Goal: Task Accomplishment & Management: Complete application form

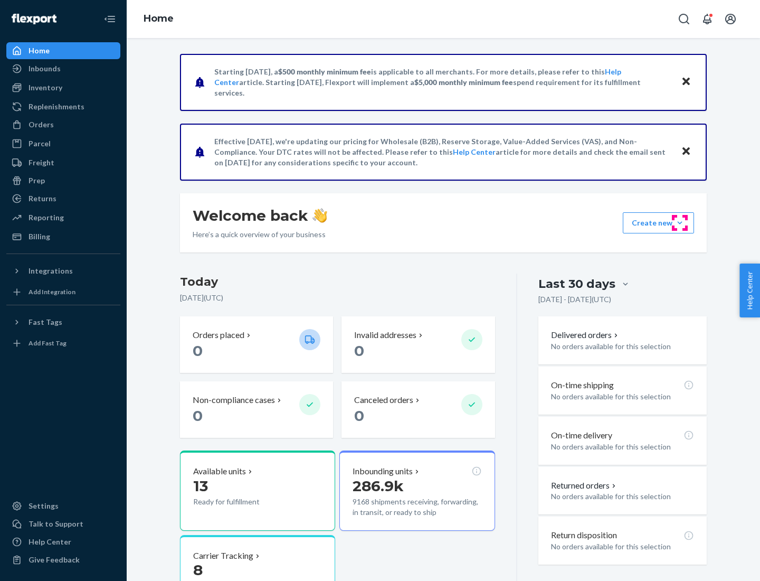
click at [680, 223] on button "Create new Create new inbound Create new order Create new product" at bounding box center [658, 222] width 71 height 21
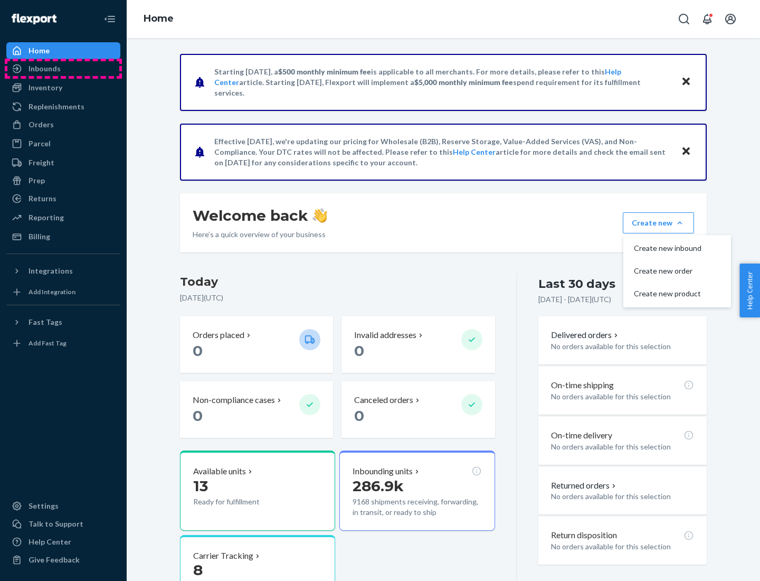
click at [63, 69] on div "Inbounds" at bounding box center [63, 68] width 112 height 15
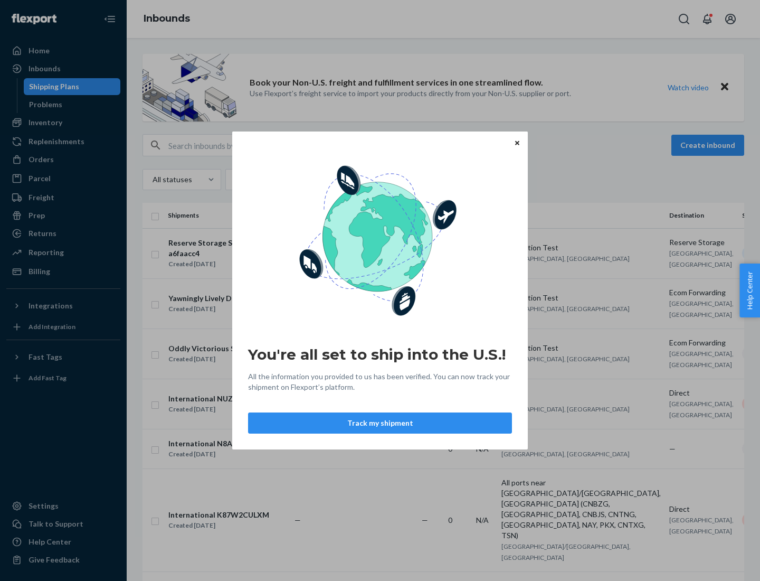
click at [380, 423] on button "Track my shipment" at bounding box center [380, 422] width 264 height 21
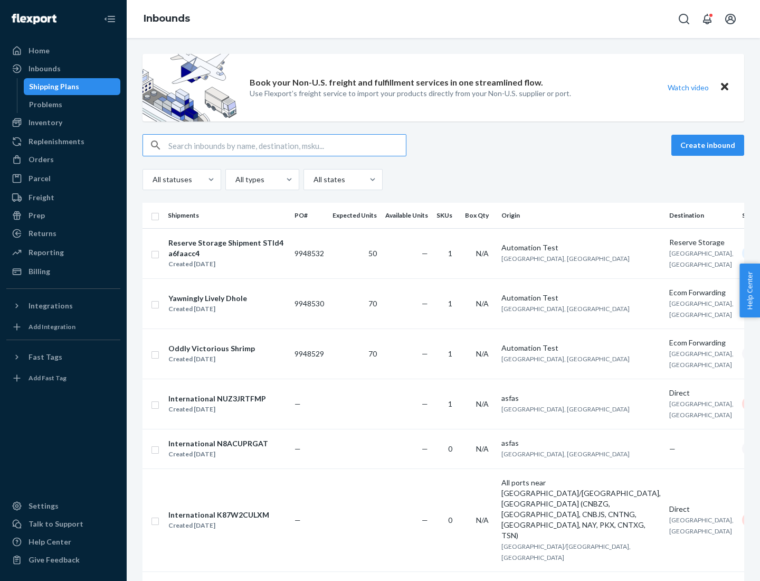
click at [710, 145] on button "Create inbound" at bounding box center [708, 145] width 73 height 21
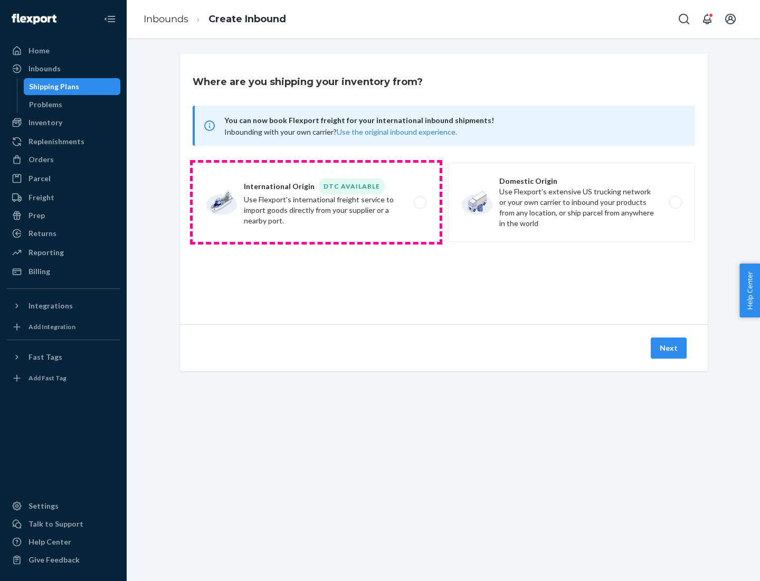
click at [316, 202] on label "International Origin DTC Available Use Flexport's international freight service…" at bounding box center [316, 202] width 247 height 79
click at [420, 202] on input "International Origin DTC Available Use Flexport's international freight service…" at bounding box center [423, 202] width 7 height 7
radio input "true"
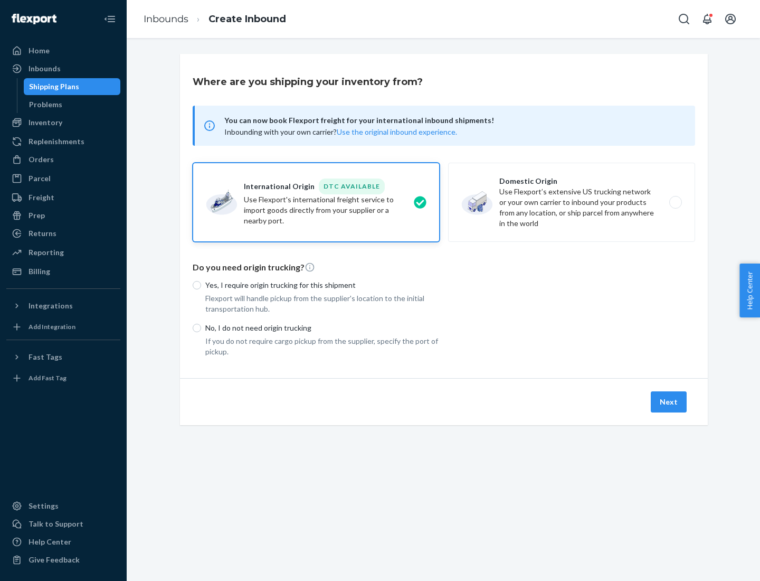
click at [323, 327] on p "No, I do not need origin trucking" at bounding box center [322, 328] width 234 height 11
click at [201, 327] on input "No, I do not need origin trucking" at bounding box center [197, 328] width 8 height 8
radio input "true"
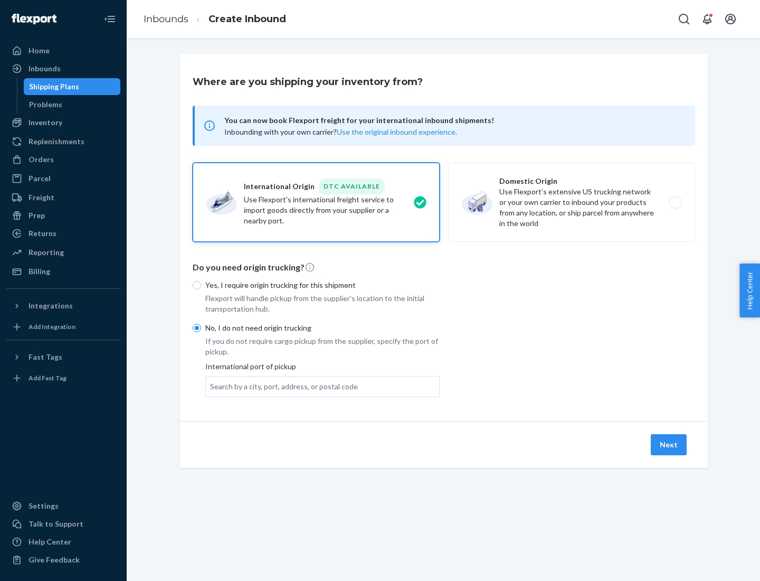
click at [281, 386] on div "Search by a city, port, address, or postal code" at bounding box center [284, 386] width 148 height 11
click at [211, 386] on input "Search by a city, port, address, or postal code" at bounding box center [210, 386] width 1 height 11
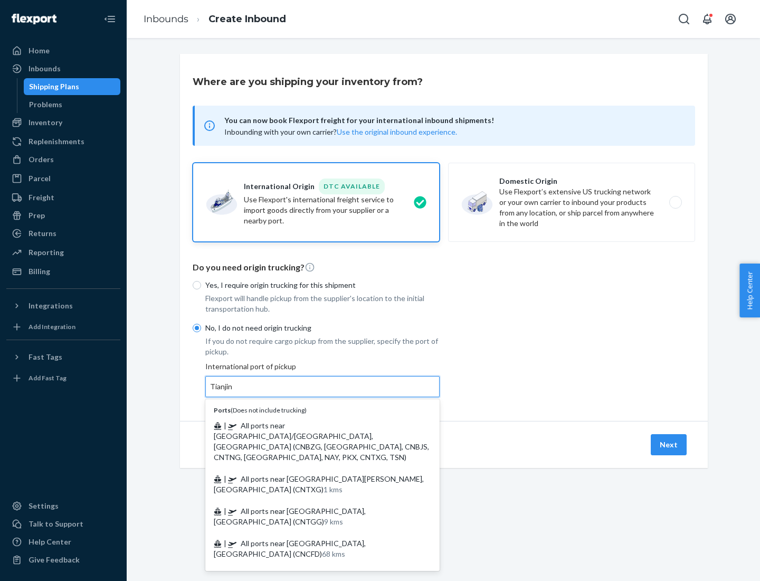
click at [312, 425] on span "| All ports near [GEOGRAPHIC_DATA]/[GEOGRAPHIC_DATA], [GEOGRAPHIC_DATA] (CNBZG,…" at bounding box center [321, 441] width 215 height 41
click at [233, 392] on input "Tianjin" at bounding box center [221, 386] width 23 height 11
type input "All ports near [GEOGRAPHIC_DATA]/[GEOGRAPHIC_DATA], [GEOGRAPHIC_DATA] (CNBZG, […"
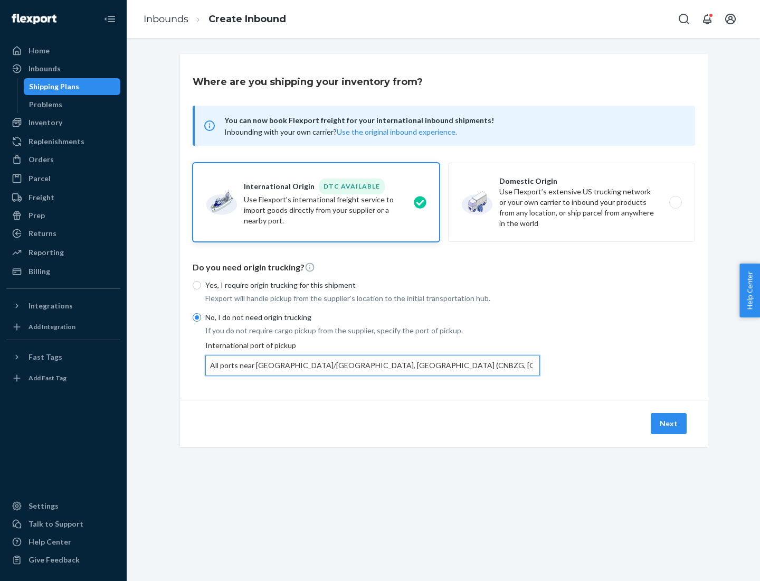
click at [669, 423] on button "Next" at bounding box center [669, 423] width 36 height 21
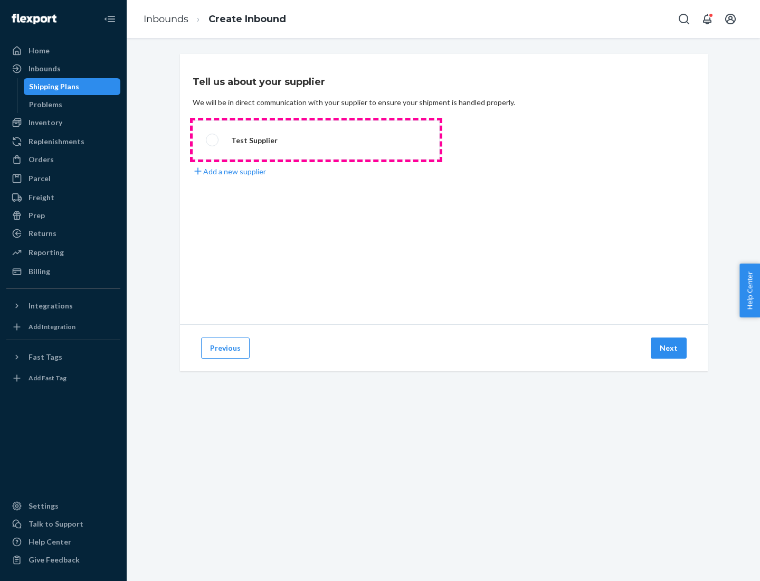
click at [316, 140] on label "Test Supplier" at bounding box center [316, 139] width 247 height 39
click at [213, 140] on input "Test Supplier" at bounding box center [209, 140] width 7 height 7
radio input "true"
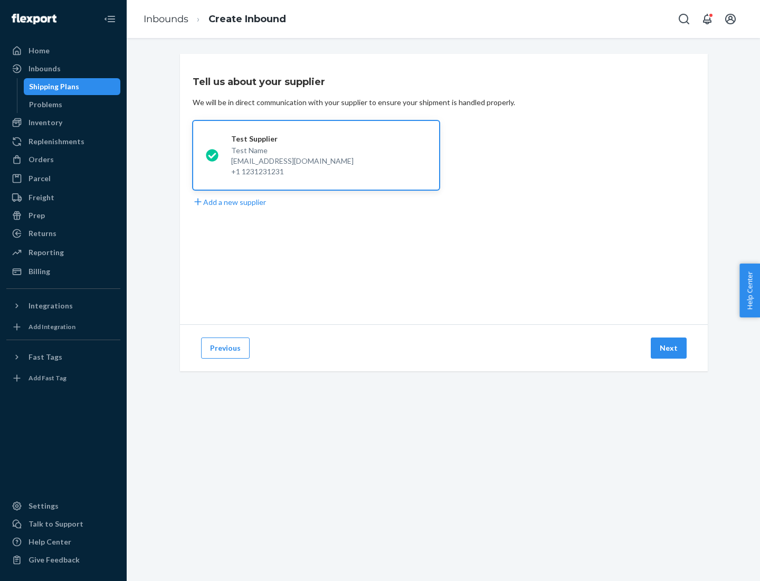
click at [669, 348] on button "Next" at bounding box center [669, 347] width 36 height 21
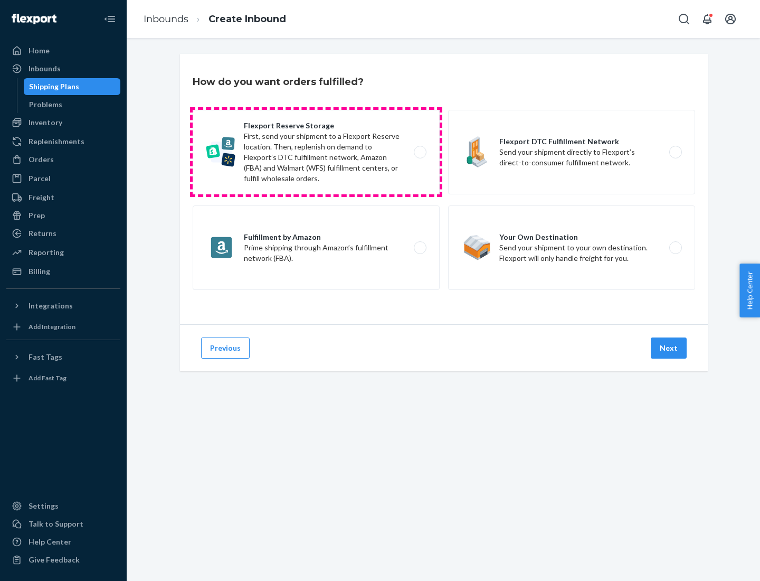
click at [316, 152] on label "Flexport Reserve Storage First, send your shipment to a Flexport Reserve locati…" at bounding box center [316, 152] width 247 height 84
click at [420, 152] on input "Flexport Reserve Storage First, send your shipment to a Flexport Reserve locati…" at bounding box center [423, 152] width 7 height 7
radio input "true"
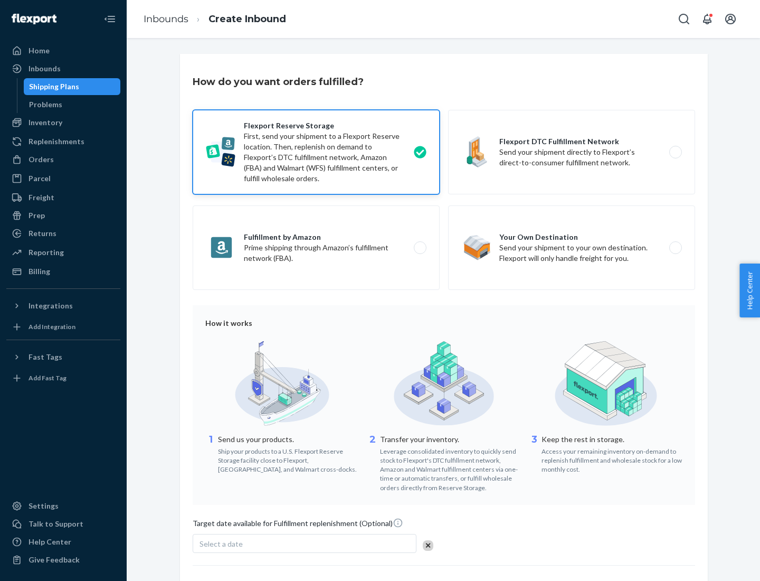
scroll to position [87, 0]
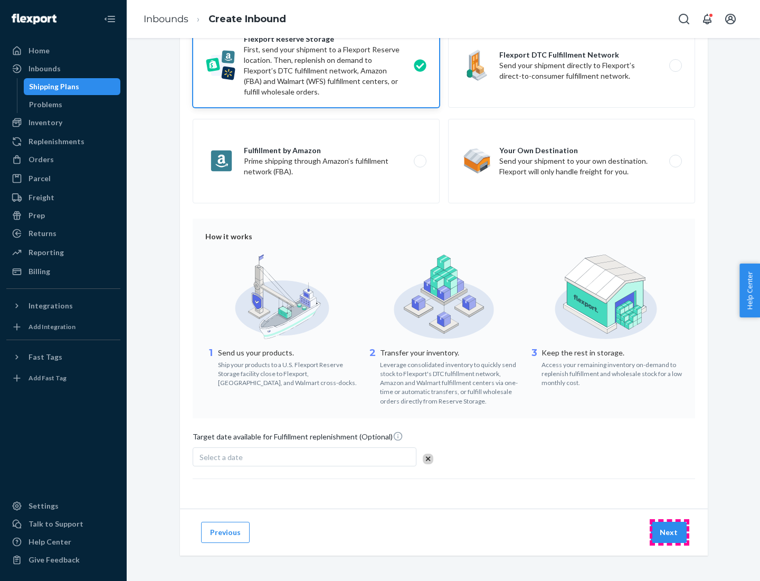
click at [669, 532] on button "Next" at bounding box center [669, 532] width 36 height 21
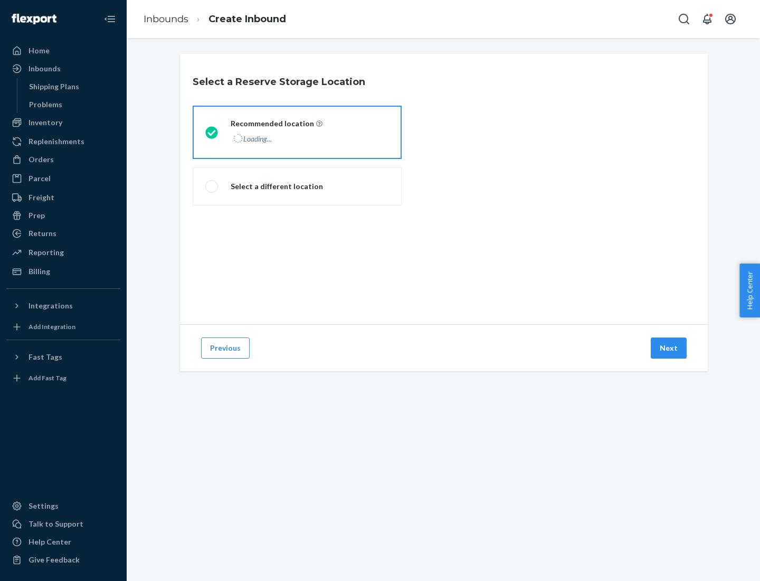
click at [297, 132] on div "Loading..." at bounding box center [276, 138] width 90 height 15
click at [212, 132] on input "Recommended location Loading..." at bounding box center [208, 132] width 7 height 7
click at [669, 348] on button "Next" at bounding box center [669, 347] width 36 height 21
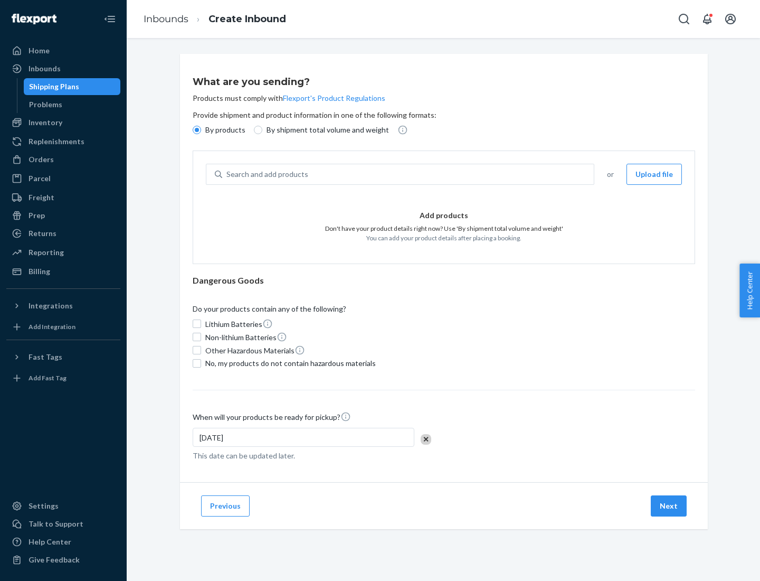
click at [409, 174] on div "Search and add products" at bounding box center [408, 174] width 372 height 19
click at [228, 174] on input "Search and add products" at bounding box center [226, 174] width 1 height 11
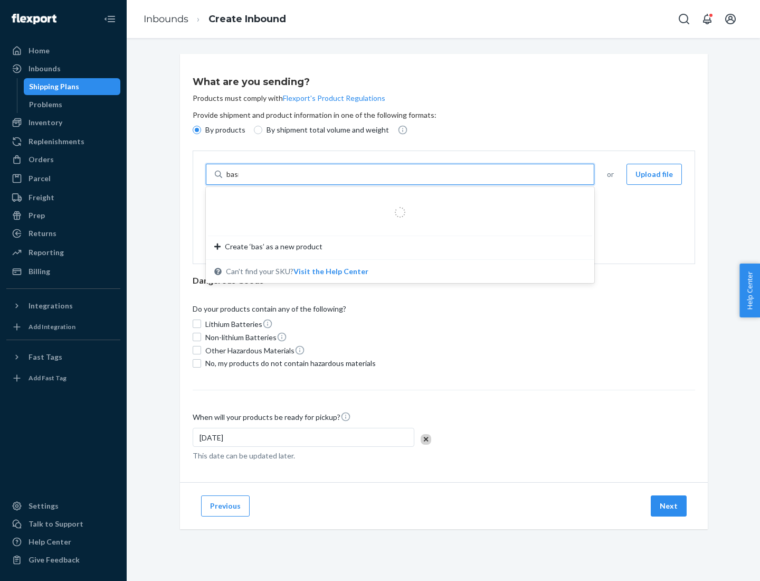
type input "basic"
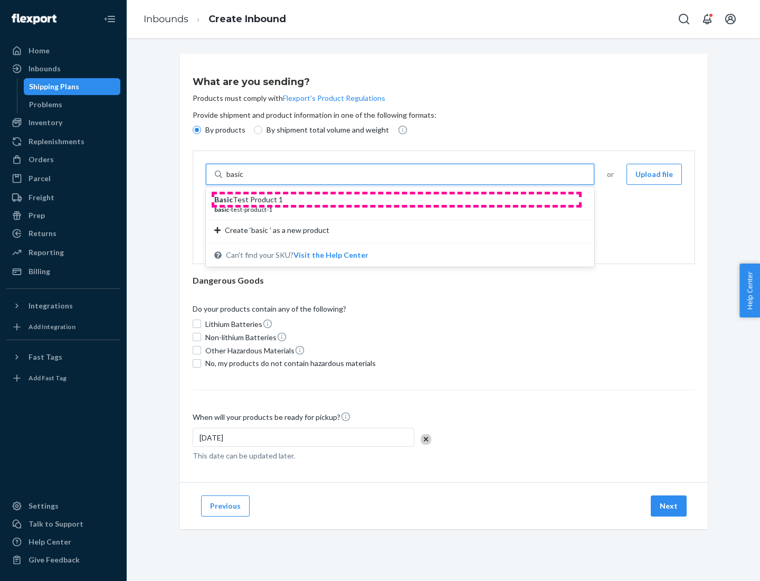
click at [396, 200] on div "Basic Test Product 1" at bounding box center [395, 199] width 363 height 11
click at [246, 180] on input "basic" at bounding box center [235, 174] width 19 height 11
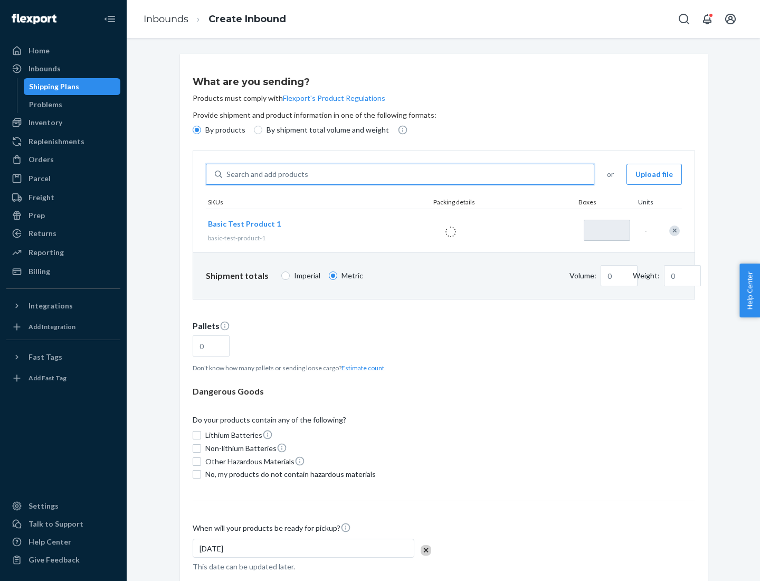
type input "1"
type input "1.09"
type input "3.27"
type input "3"
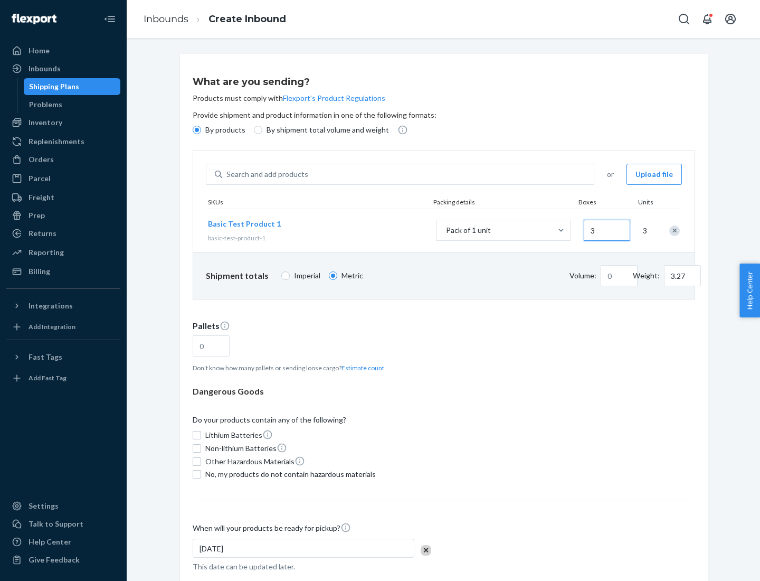
type input "0.01"
type input "32.66"
type input "30"
type input "0.07"
type input "326.59"
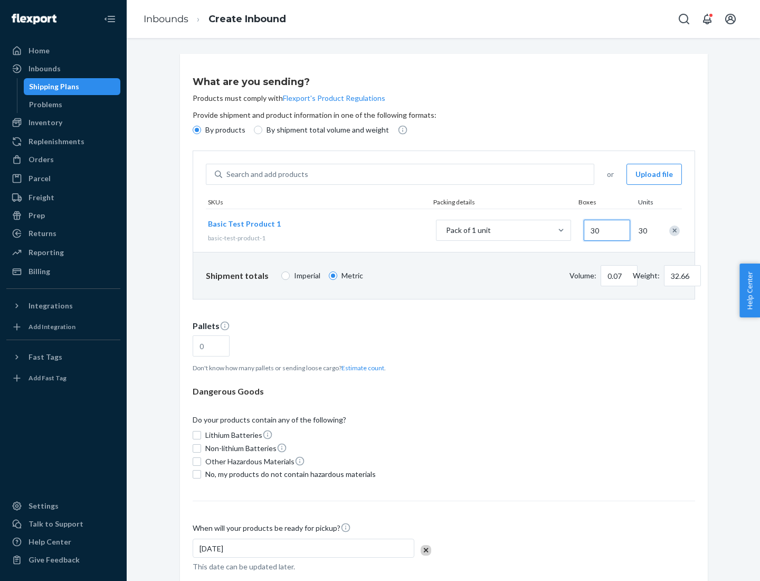
type input "300"
type input "0.68"
type input "3265.86"
type input "3000"
type input "1.09"
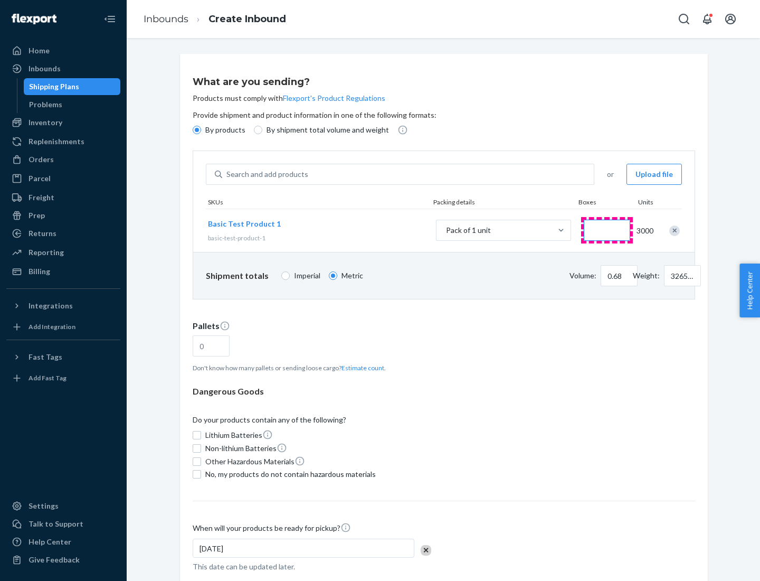
type input "1"
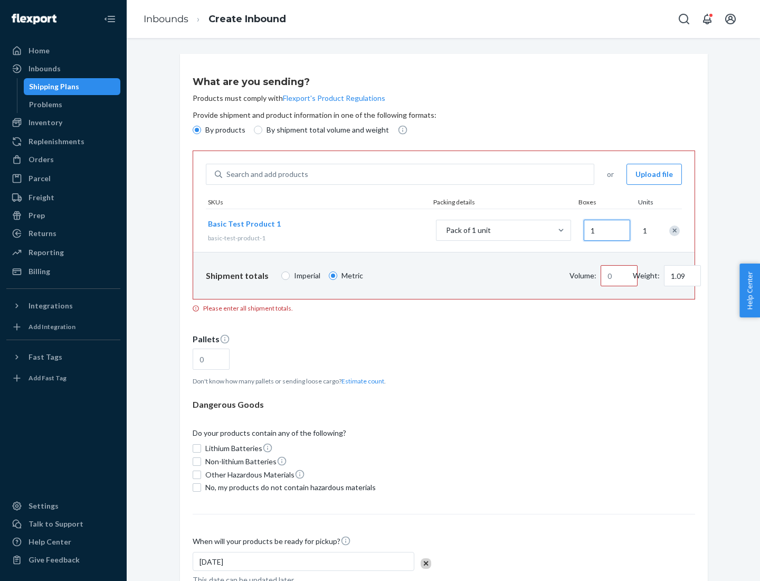
type input "10.89"
type input "10"
type input "0.02"
type input "108.86"
type input "100"
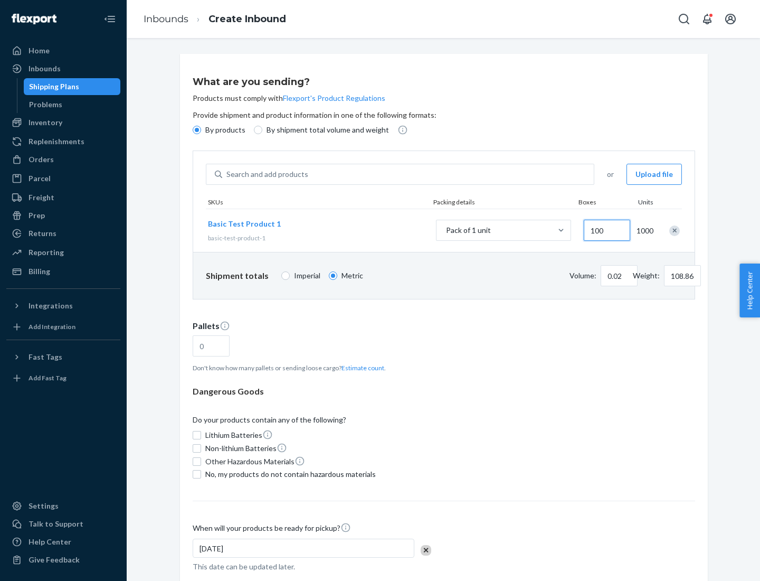
type input "0.23"
type input "1088.62"
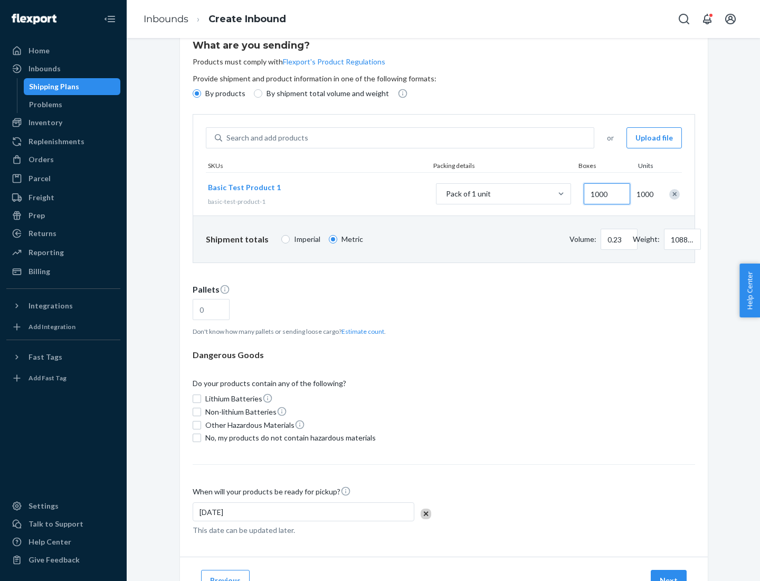
type input "1000"
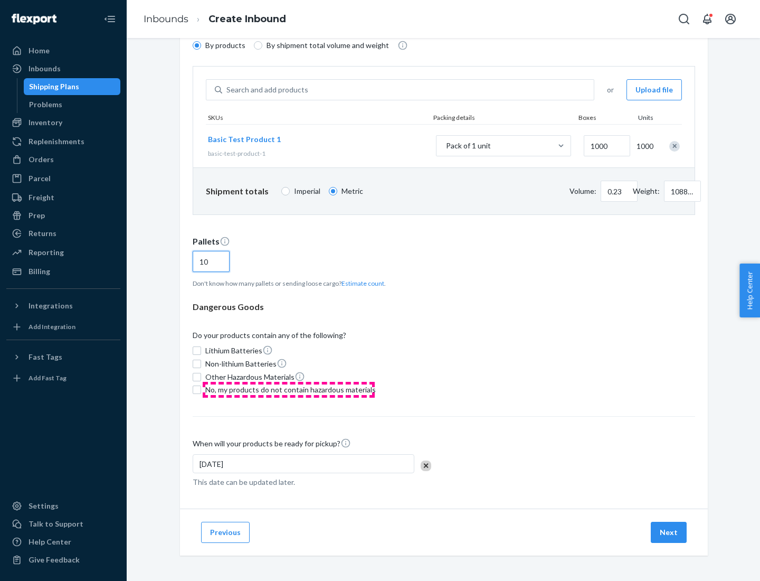
type input "10"
click at [289, 390] on span "No, my products do not contain hazardous materials" at bounding box center [290, 389] width 171 height 11
click at [201, 390] on input "No, my products do not contain hazardous materials" at bounding box center [197, 389] width 8 height 8
checkbox input "true"
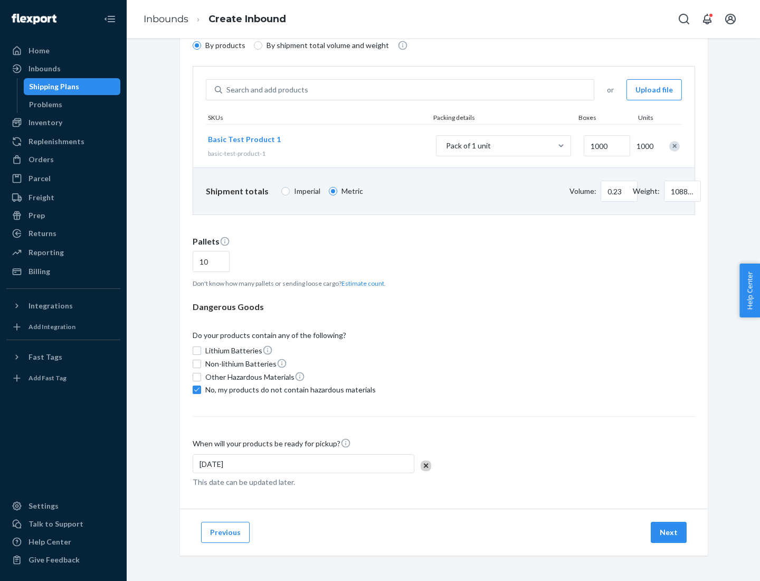
click at [669, 532] on button "Next" at bounding box center [669, 532] width 36 height 21
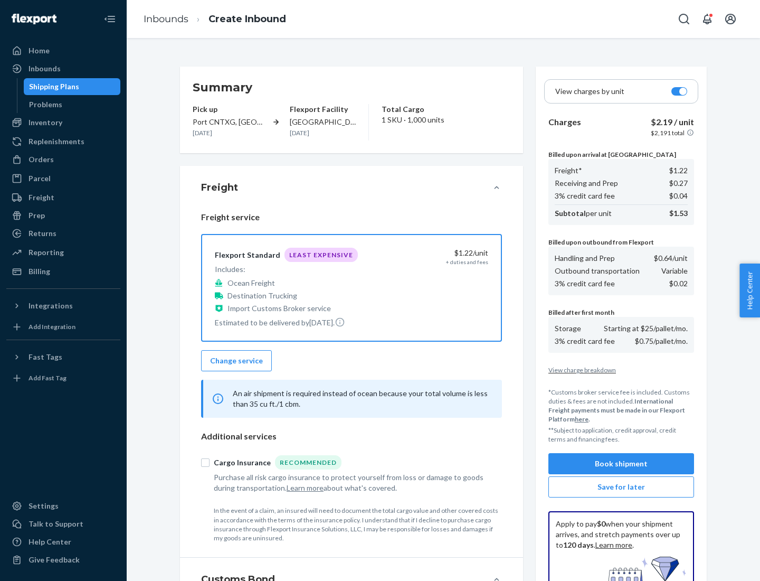
scroll to position [154, 0]
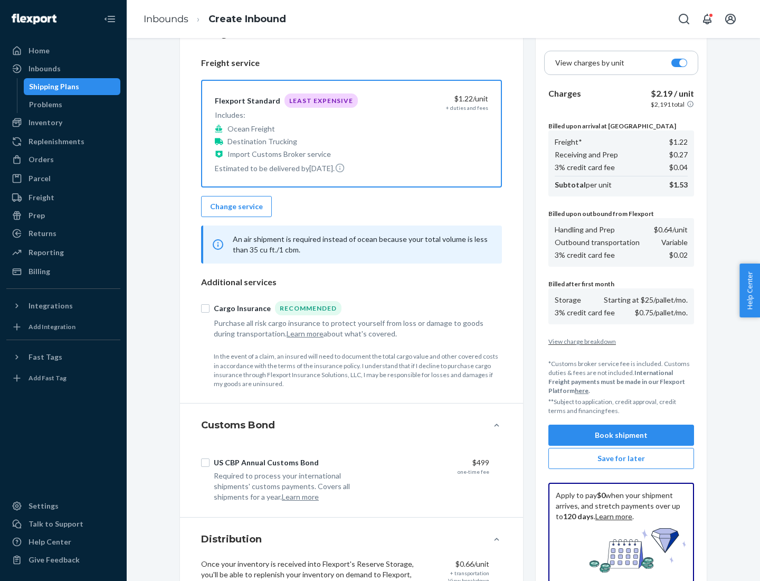
click at [621, 435] on button "Book shipment" at bounding box center [622, 434] width 146 height 21
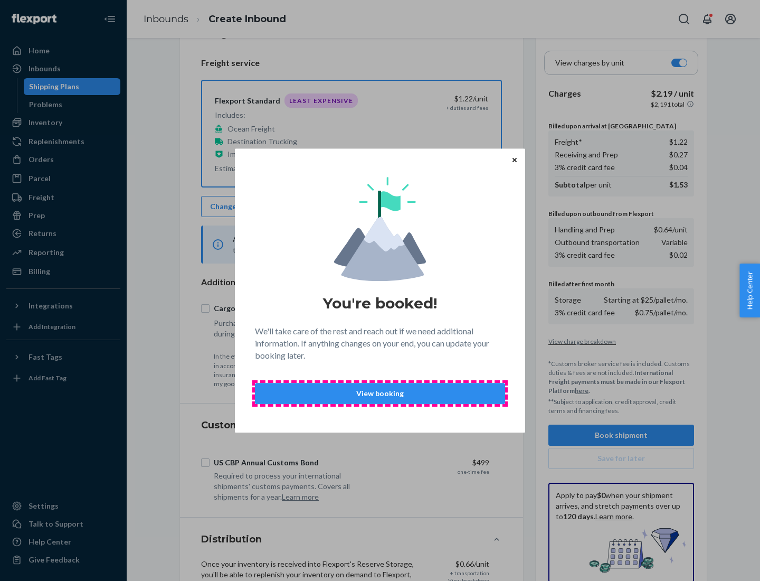
click at [380, 393] on p "View booking" at bounding box center [380, 393] width 232 height 11
